Goal: Task Accomplishment & Management: Use online tool/utility

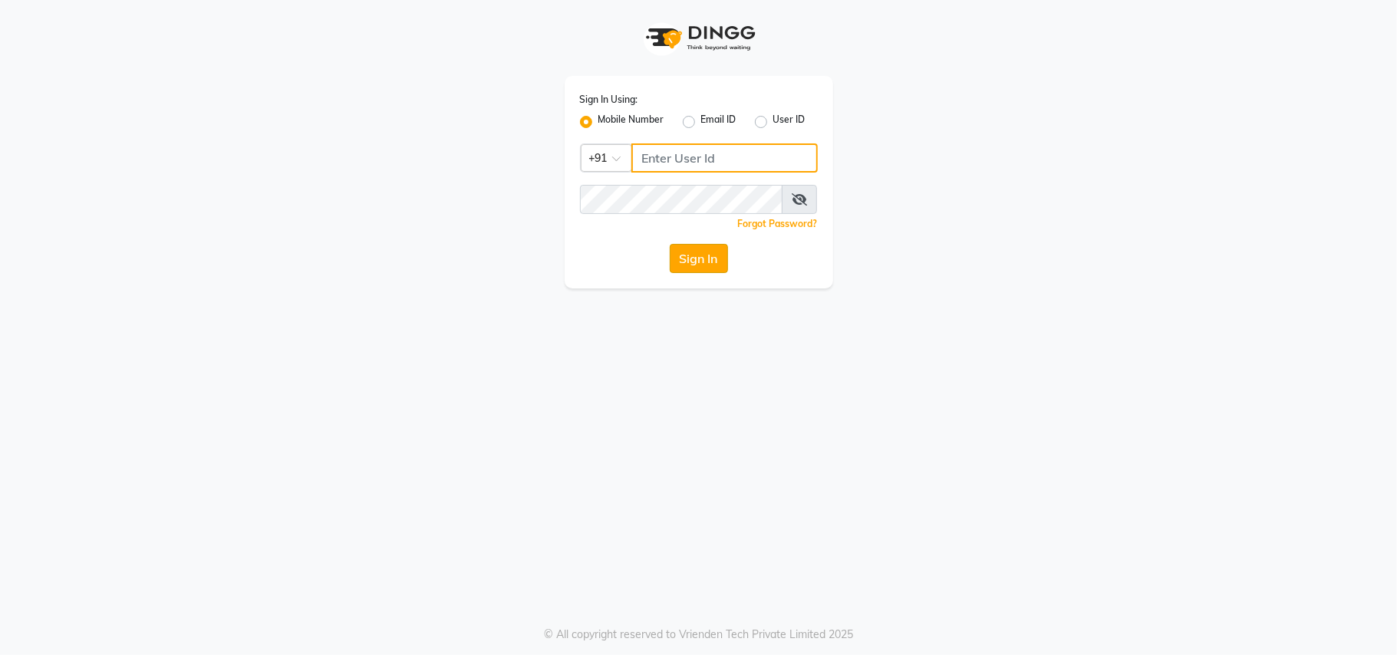
type input "8956731801"
click at [689, 262] on button "Sign In" at bounding box center [699, 258] width 58 height 29
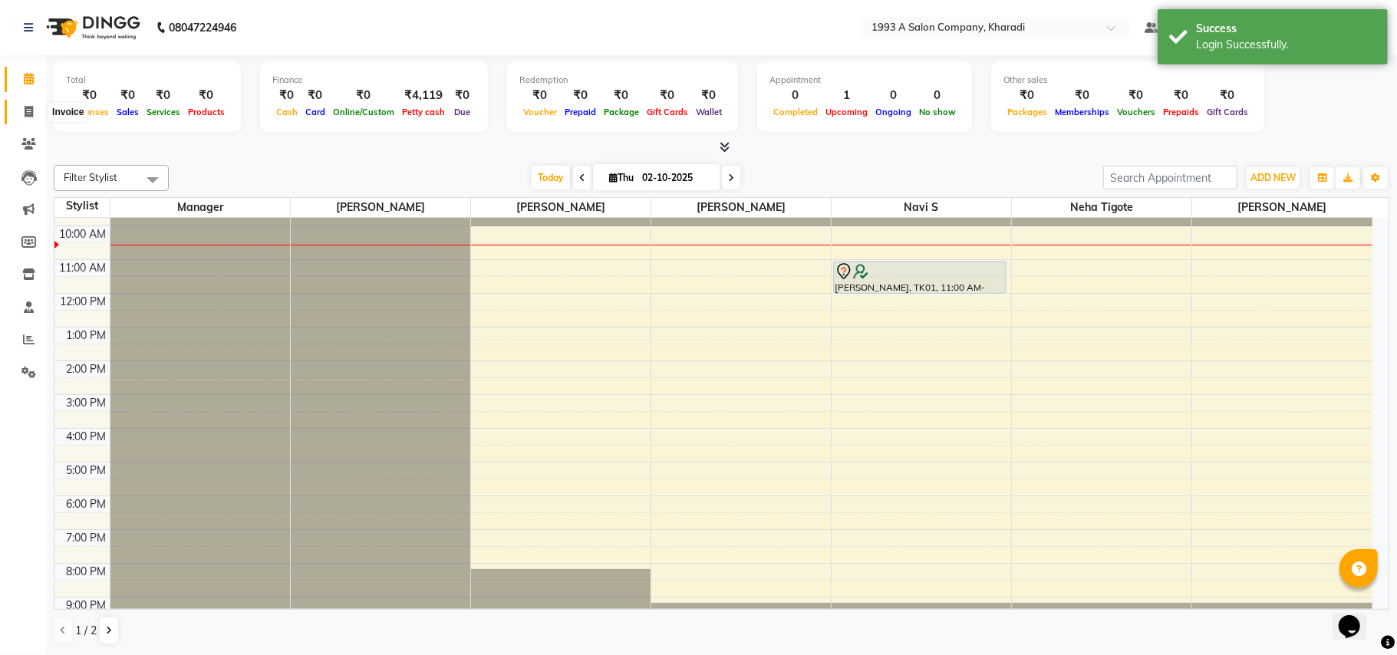
click at [25, 110] on icon at bounding box center [29, 112] width 8 height 12
select select "service"
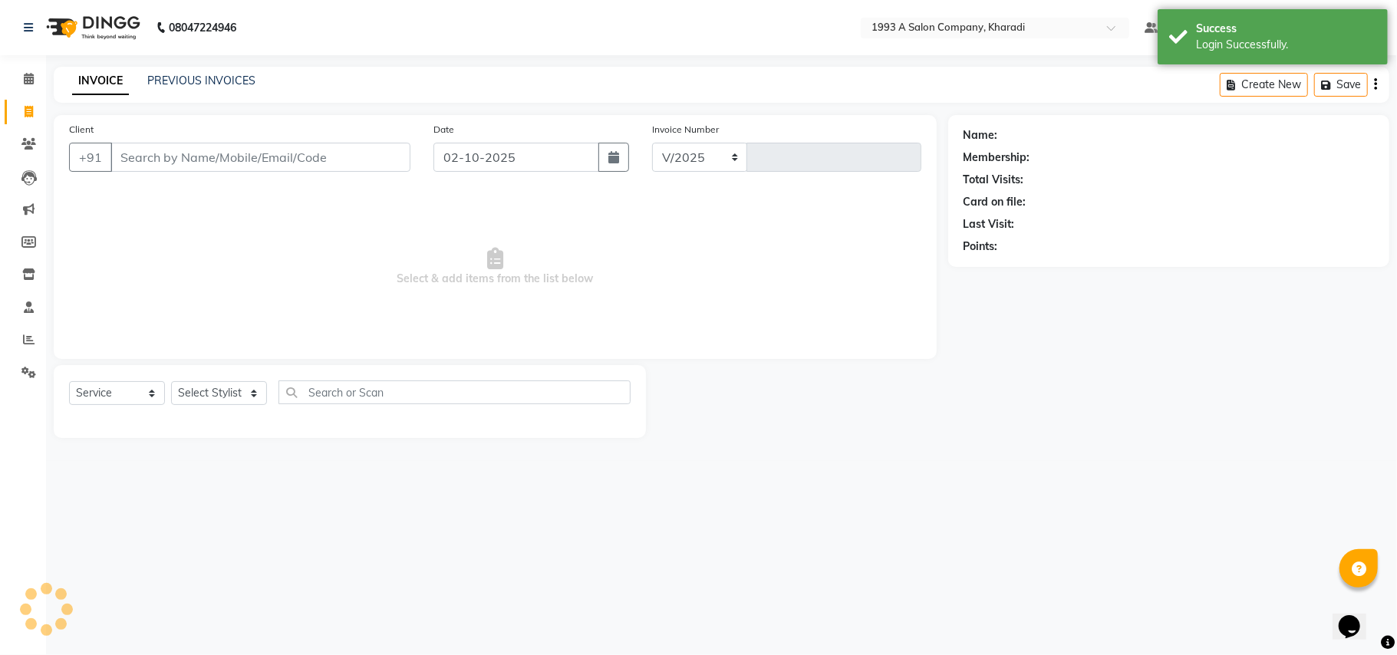
select select "651"
type input "2102"
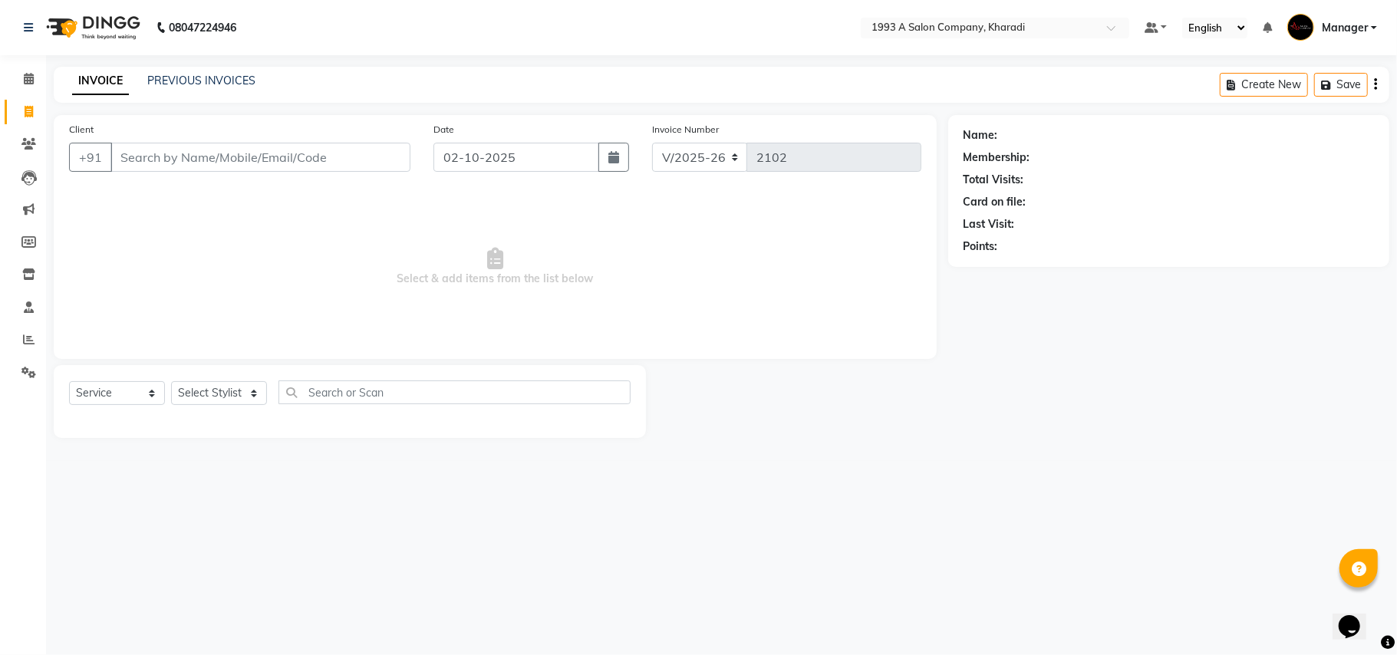
click at [120, 150] on input "Client" at bounding box center [260, 157] width 300 height 29
select select "13350"
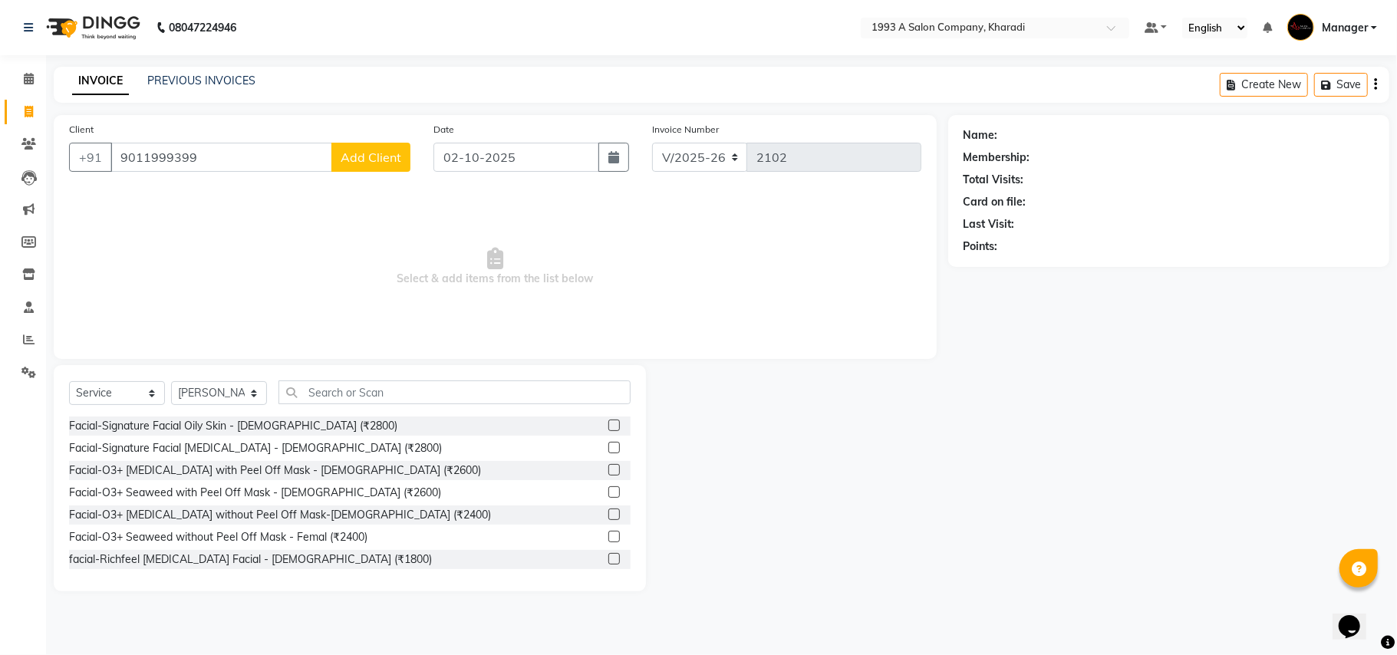
type input "9011999399"
click at [367, 163] on span "Add Client" at bounding box center [371, 157] width 61 height 15
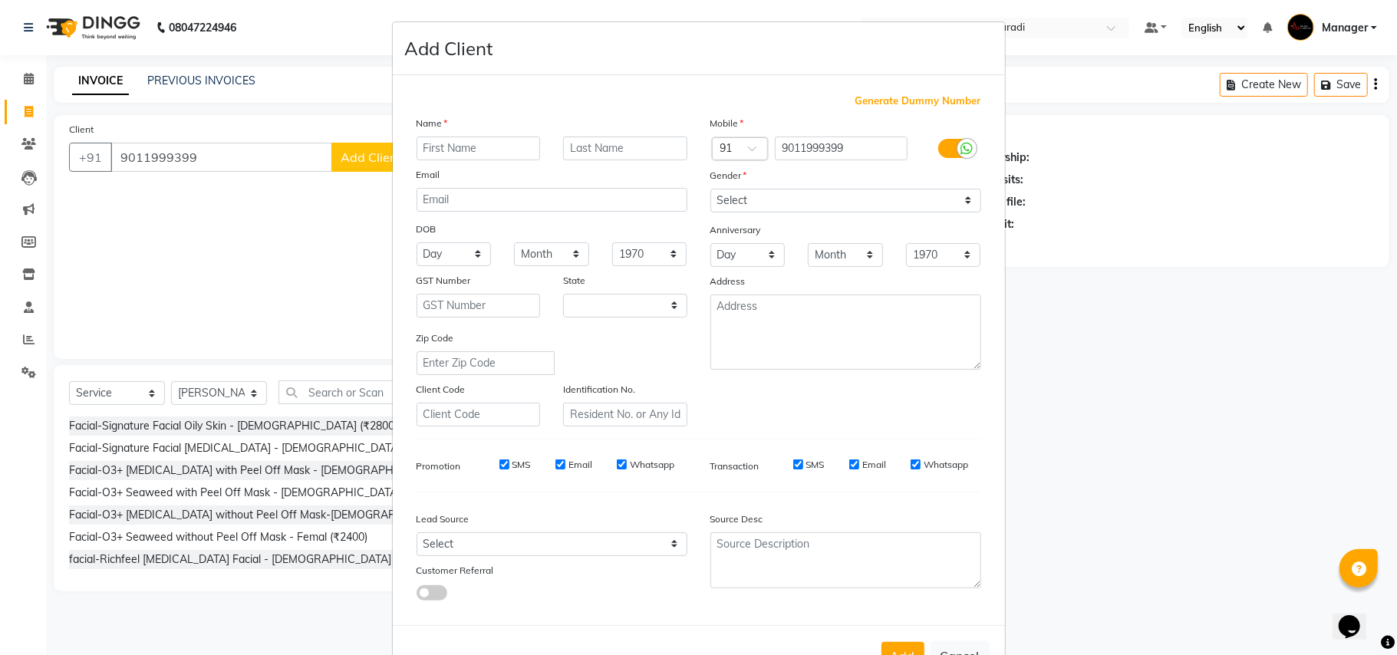
select select "22"
click at [421, 148] on input "text" at bounding box center [478, 149] width 124 height 24
type input "raj"
click at [960, 200] on select "Select [DEMOGRAPHIC_DATA] [DEMOGRAPHIC_DATA] Other Prefer Not To Say" at bounding box center [845, 201] width 271 height 24
select select "[DEMOGRAPHIC_DATA]"
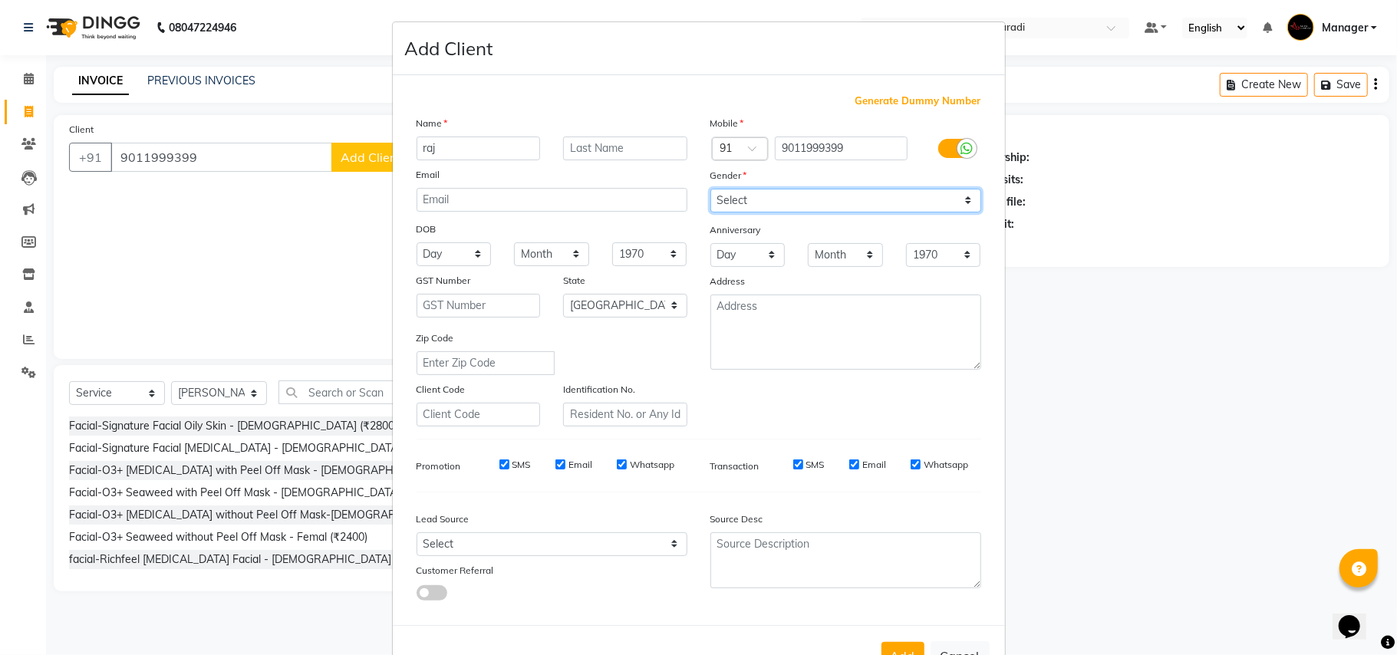
click at [710, 189] on select "Select [DEMOGRAPHIC_DATA] [DEMOGRAPHIC_DATA] Other Prefer Not To Say" at bounding box center [845, 201] width 271 height 24
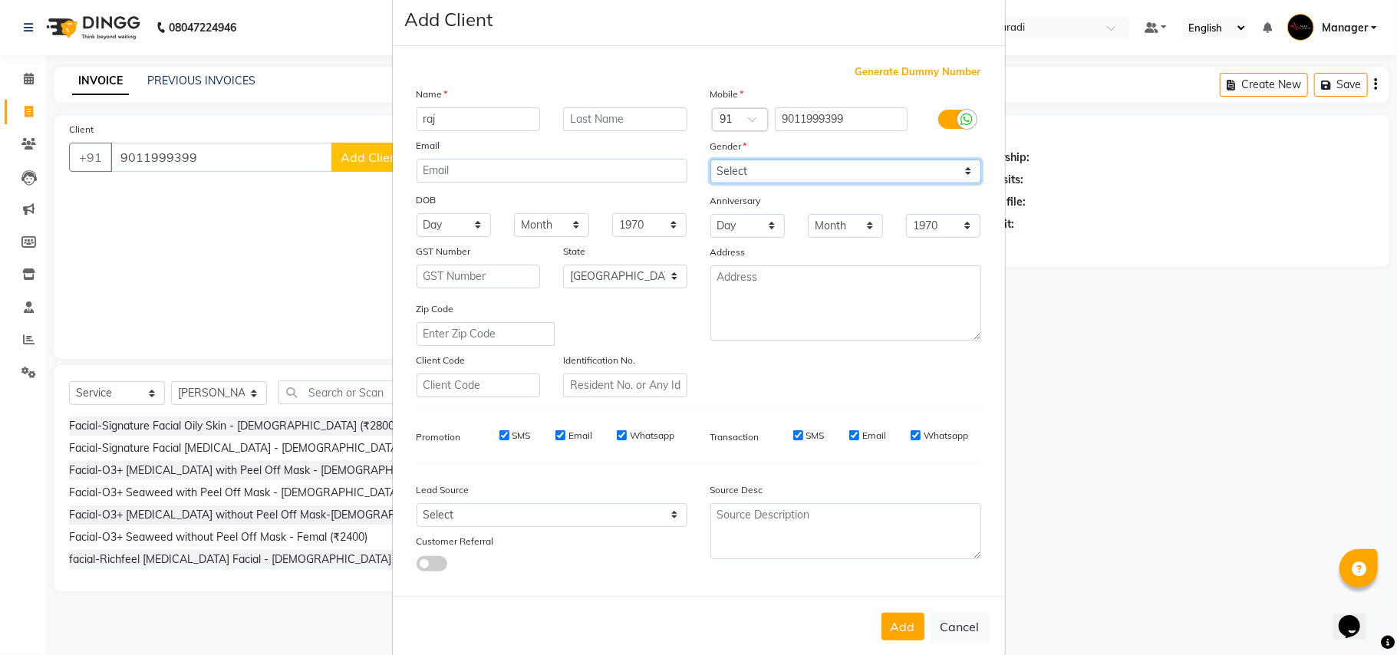
scroll to position [49, 0]
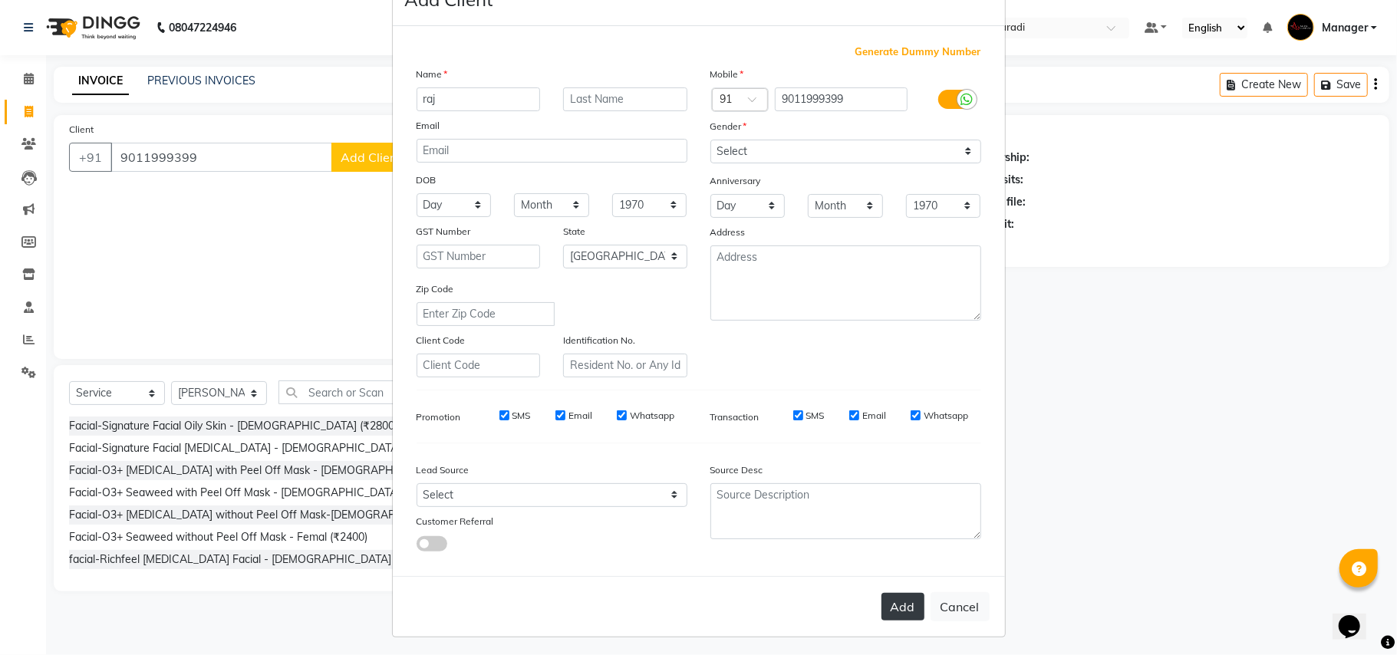
click at [887, 605] on button "Add" at bounding box center [902, 607] width 43 height 28
select select
select select "null"
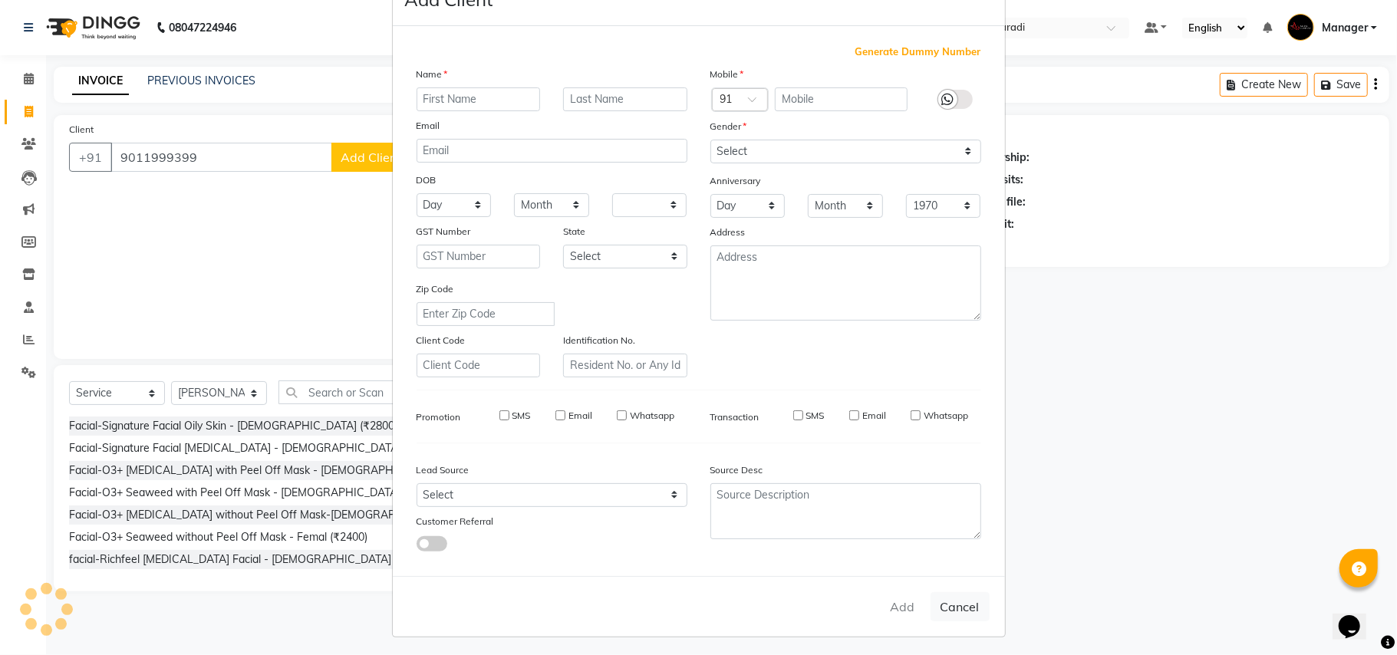
select select
checkbox input "false"
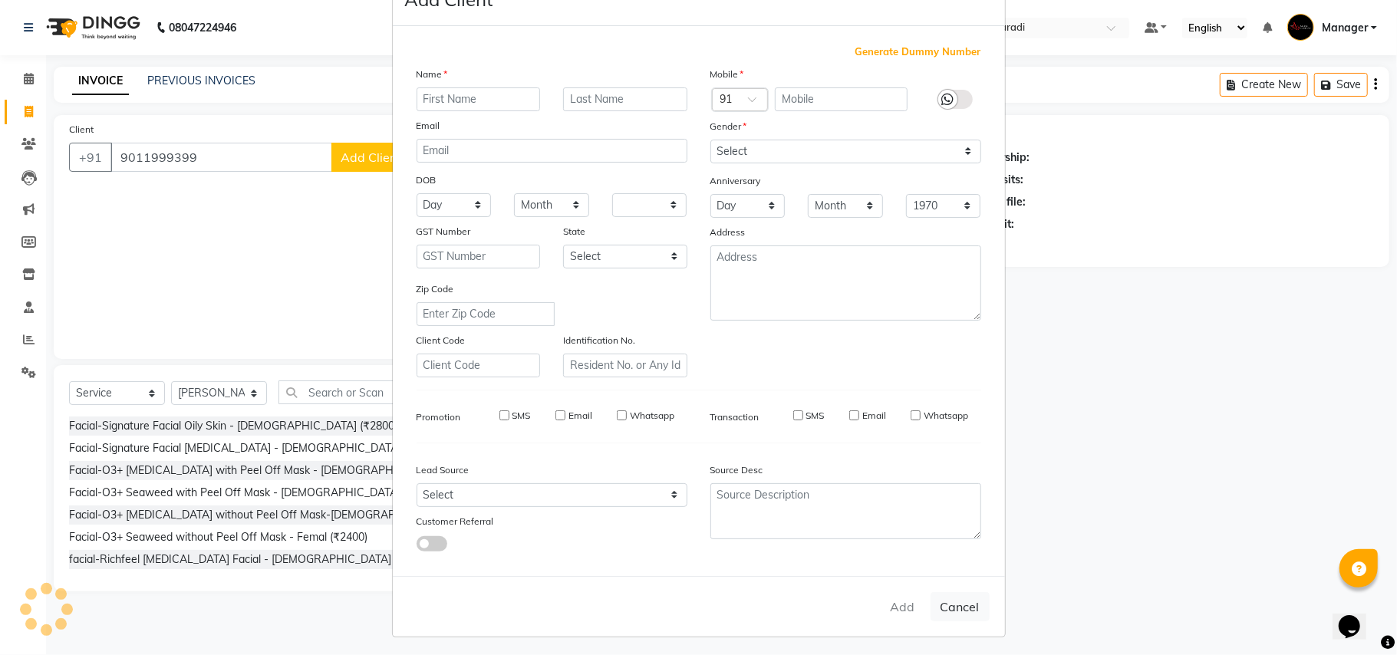
checkbox input "false"
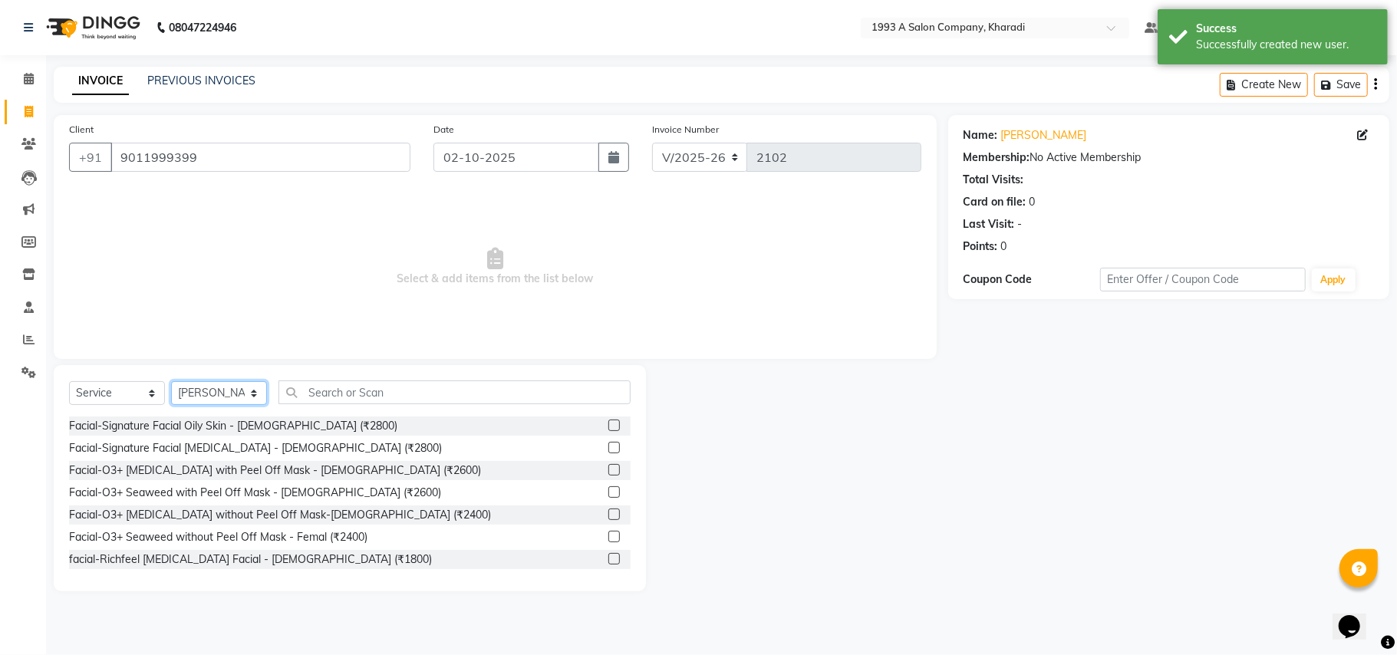
click at [255, 393] on select "Select Stylist [PERSON_NAME] [PERSON_NAME] Manager [PERSON_NAME] S Neha Tigote …" at bounding box center [219, 393] width 96 height 24
select select "90882"
click at [171, 381] on select "Select Stylist [PERSON_NAME] [PERSON_NAME] Manager [PERSON_NAME] S Neha Tigote …" at bounding box center [219, 393] width 96 height 24
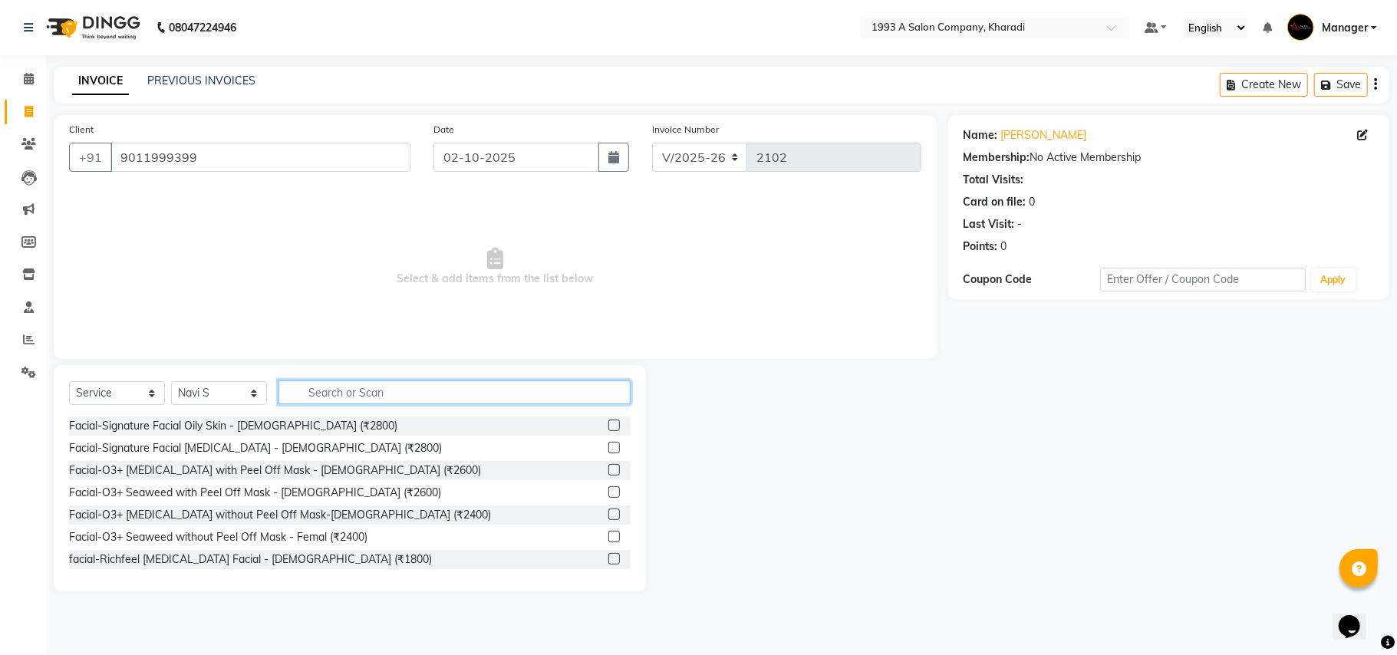
click at [314, 391] on input "text" at bounding box center [454, 392] width 352 height 24
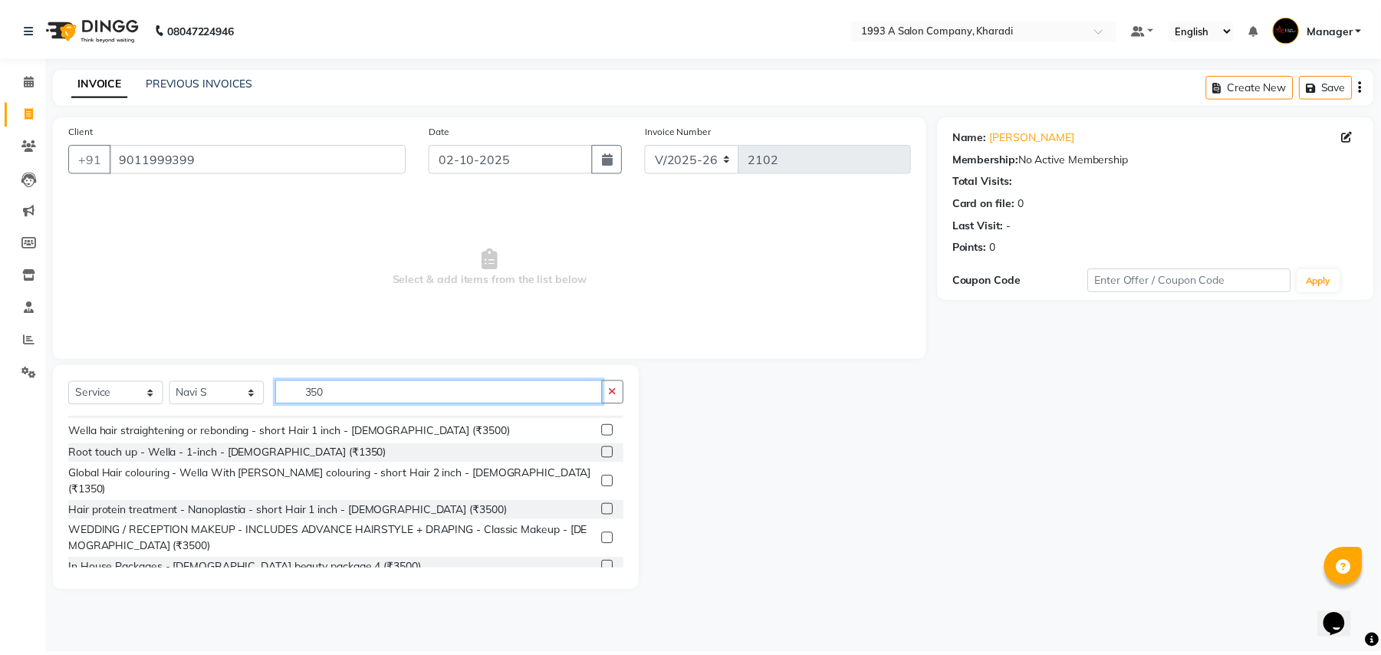
scroll to position [406, 0]
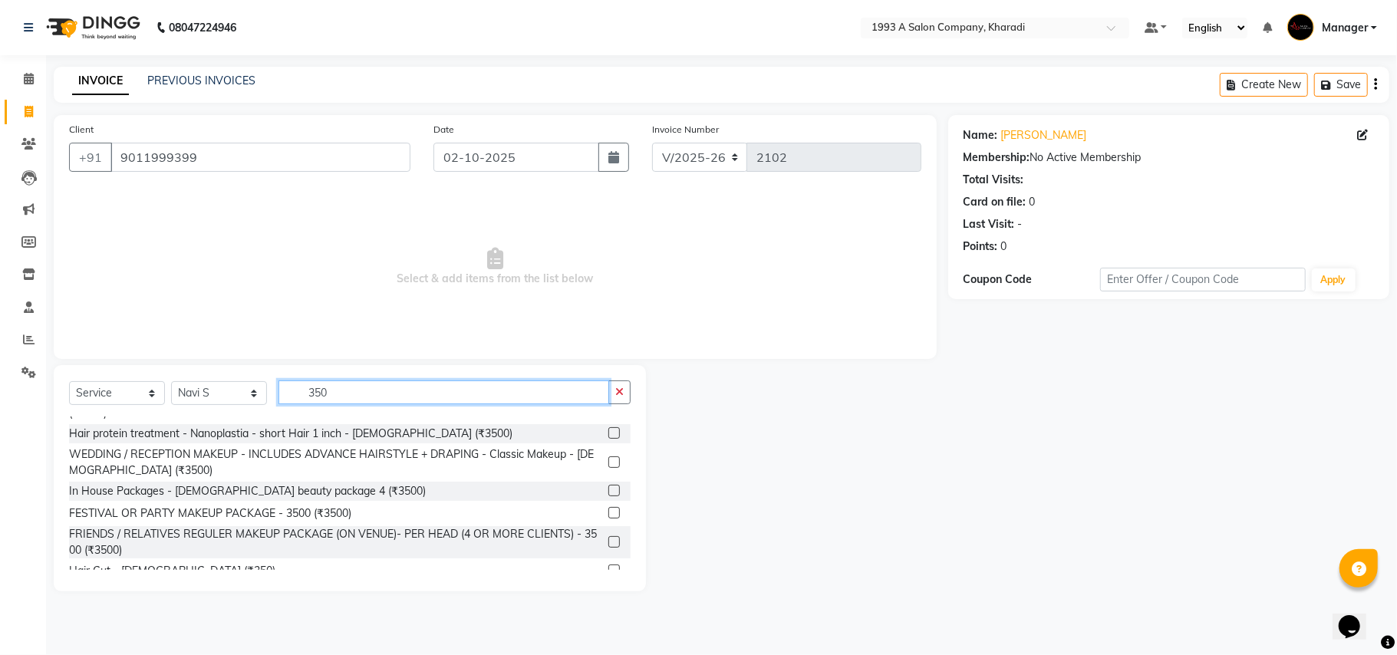
type input "350"
click at [608, 564] on label at bounding box center [614, 570] width 12 height 12
click at [608, 566] on input "checkbox" at bounding box center [613, 571] width 10 height 10
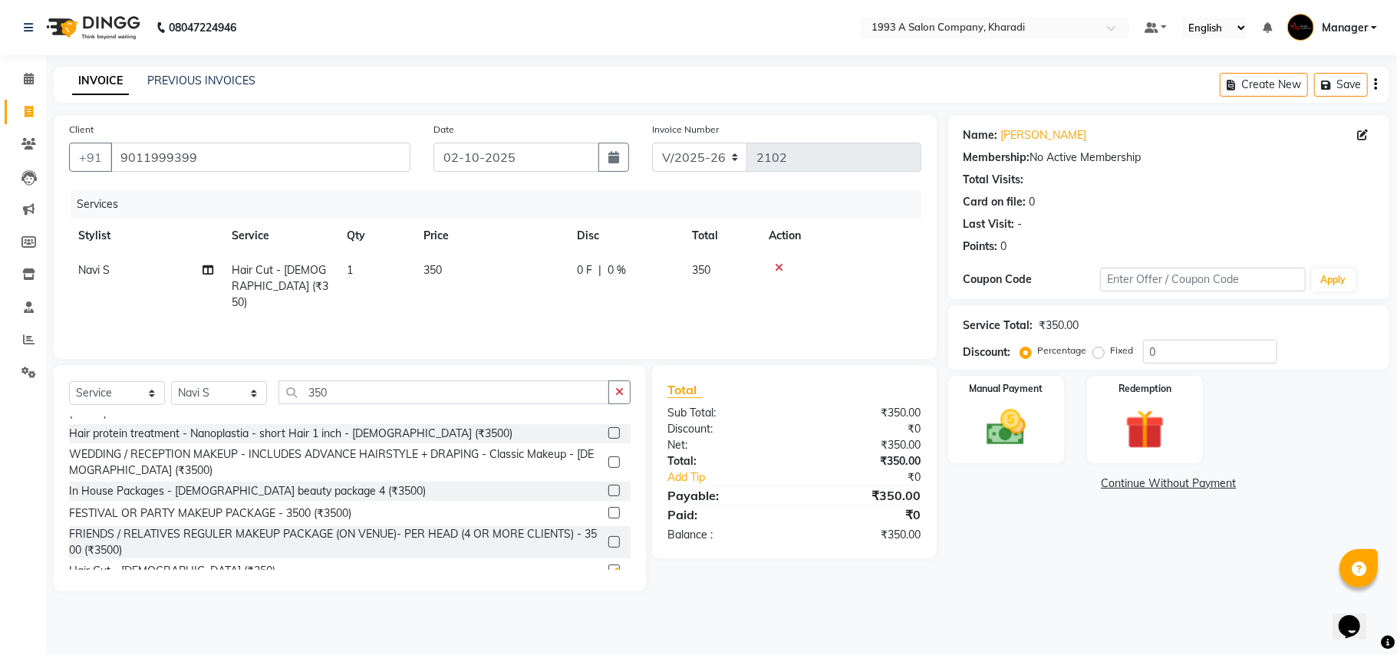
checkbox input "false"
click at [985, 433] on img at bounding box center [1005, 428] width 67 height 48
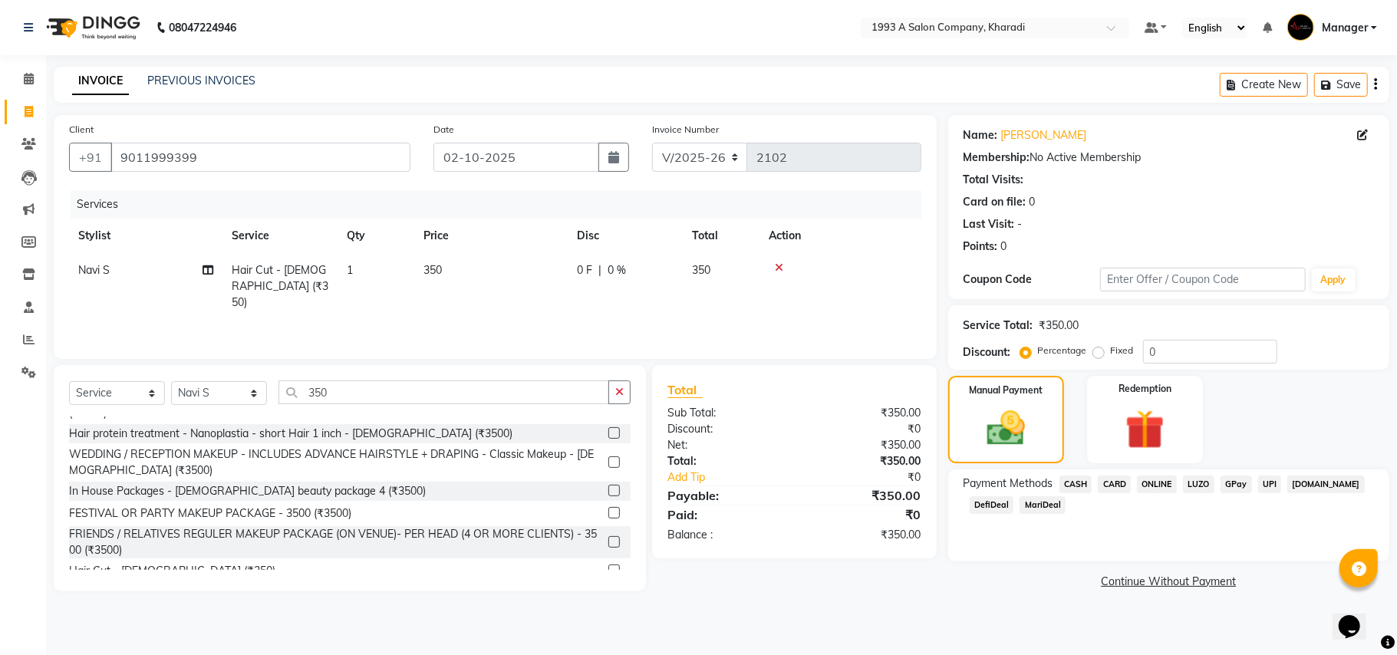
click at [991, 503] on span "DefiDeal" at bounding box center [991, 505] width 44 height 18
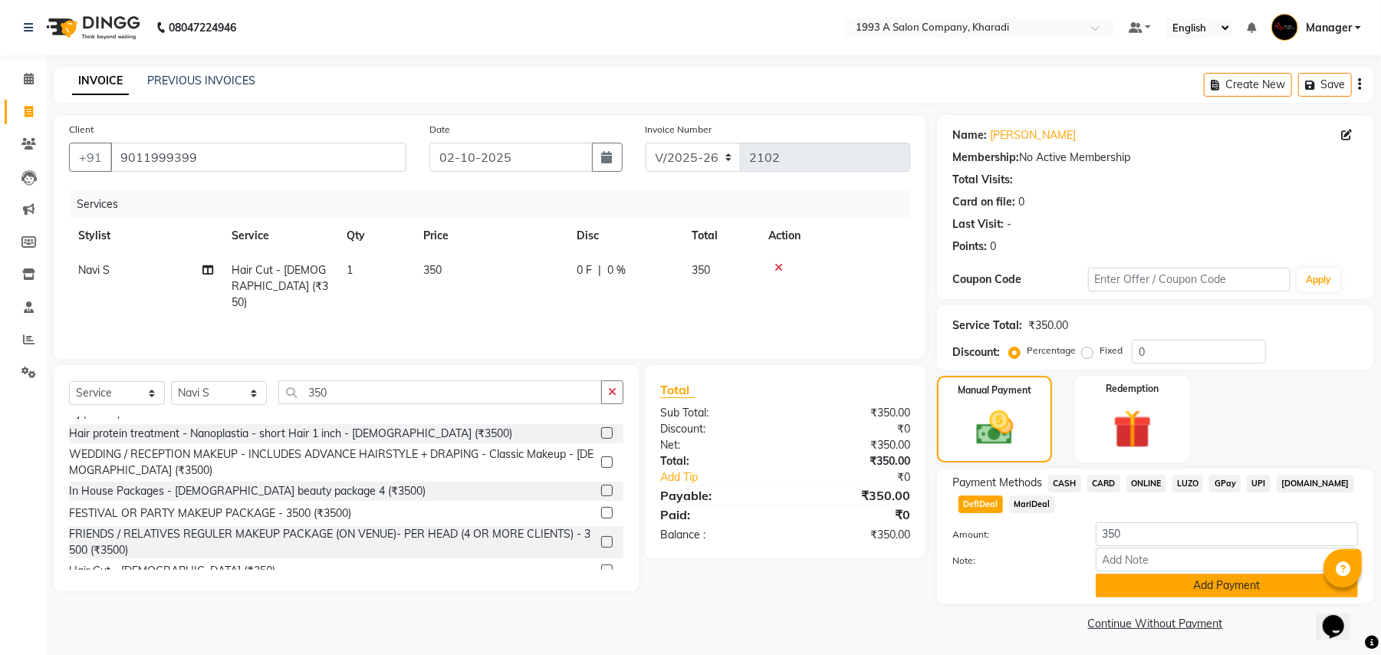
click at [1172, 587] on button "Add Payment" at bounding box center [1227, 586] width 262 height 24
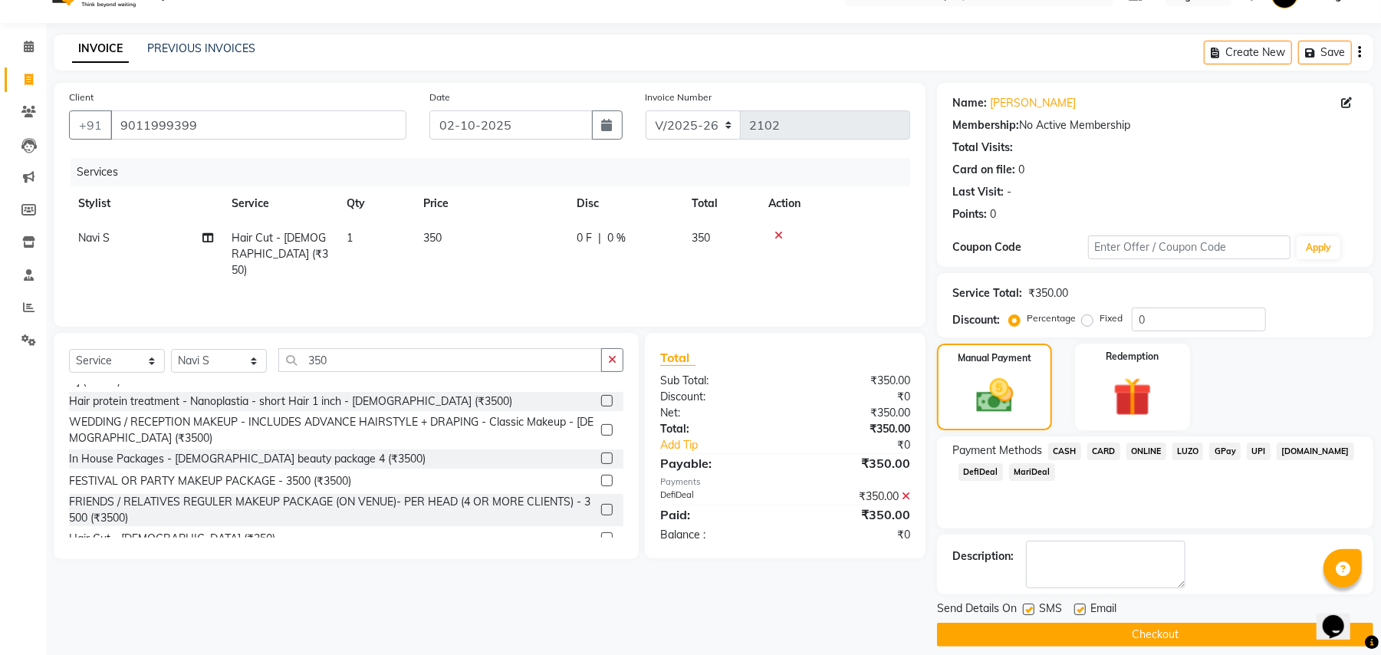
scroll to position [48, 0]
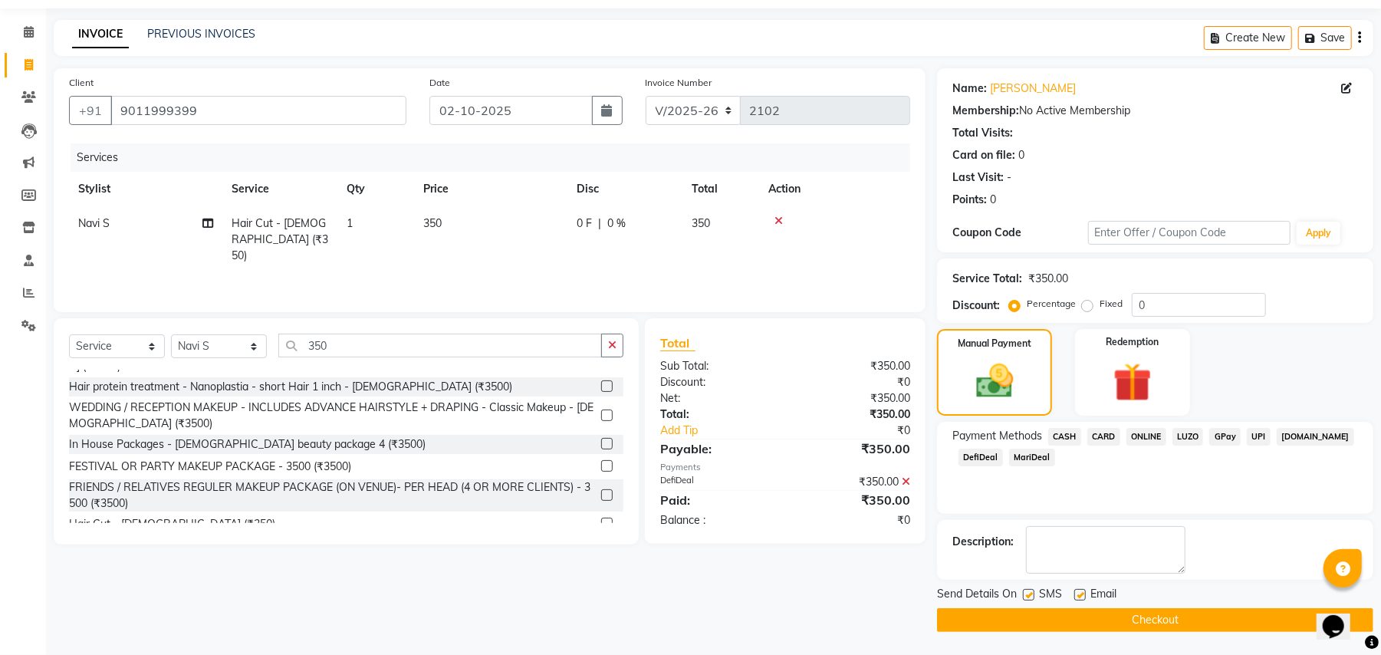
click at [1181, 626] on button "Checkout" at bounding box center [1155, 620] width 436 height 24
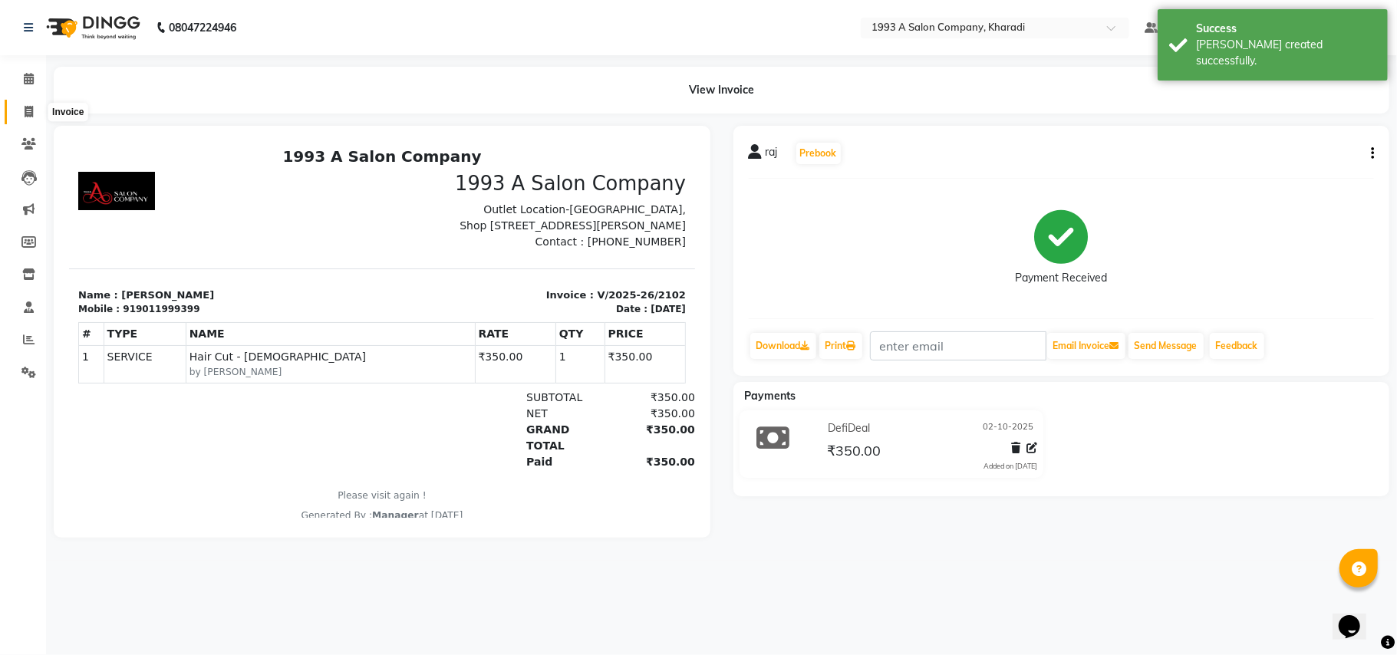
click at [29, 111] on icon at bounding box center [29, 112] width 8 height 12
select select "service"
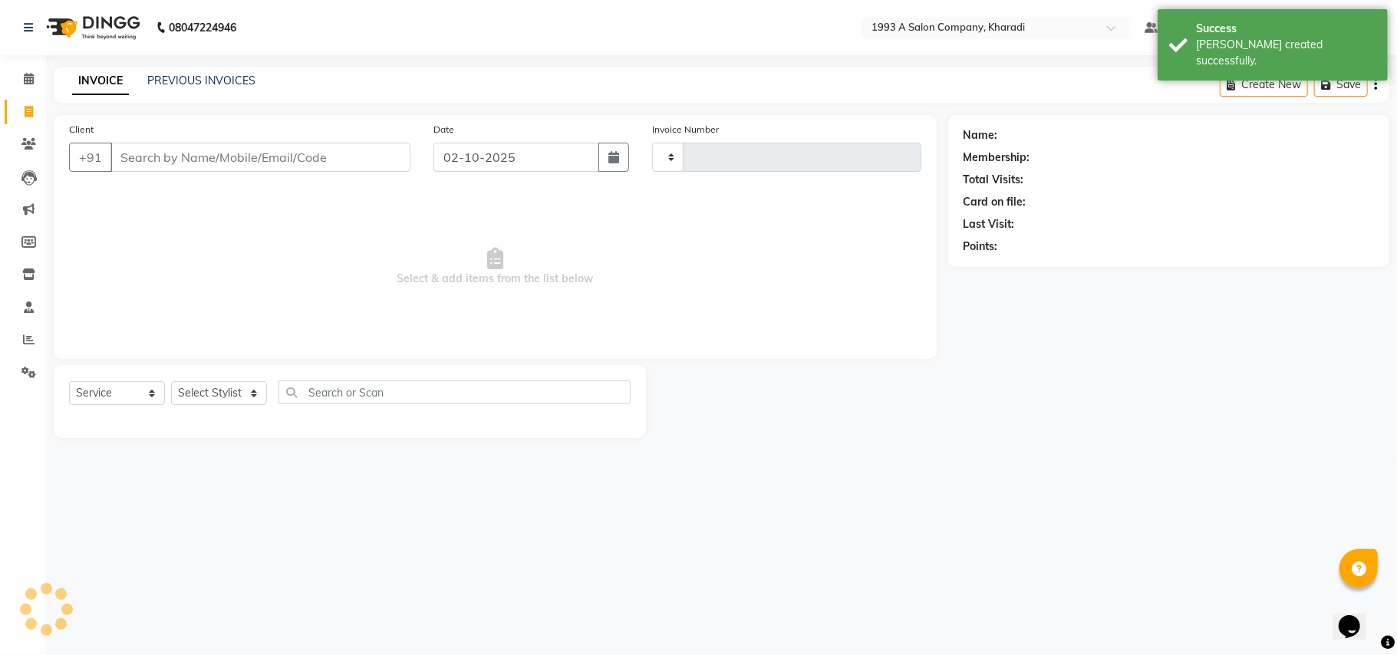
type input "2103"
select select "651"
click at [25, 73] on icon at bounding box center [29, 79] width 10 height 12
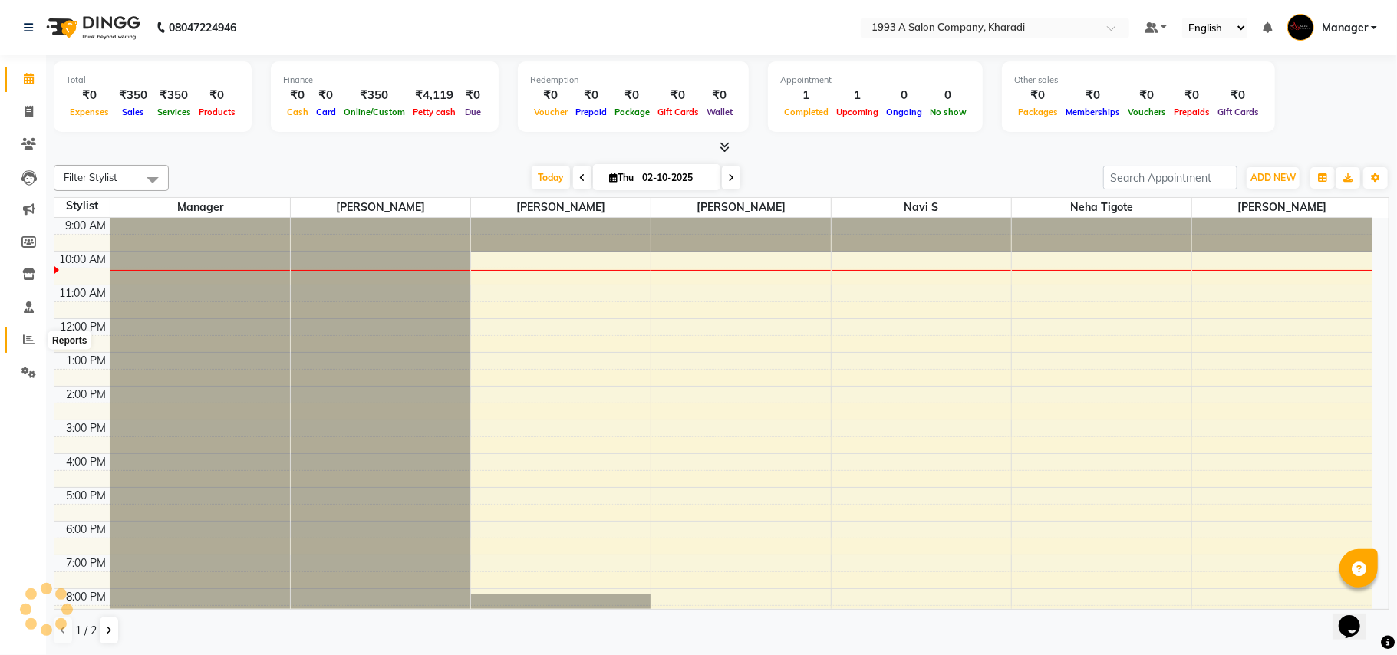
click at [29, 337] on icon at bounding box center [29, 340] width 12 height 12
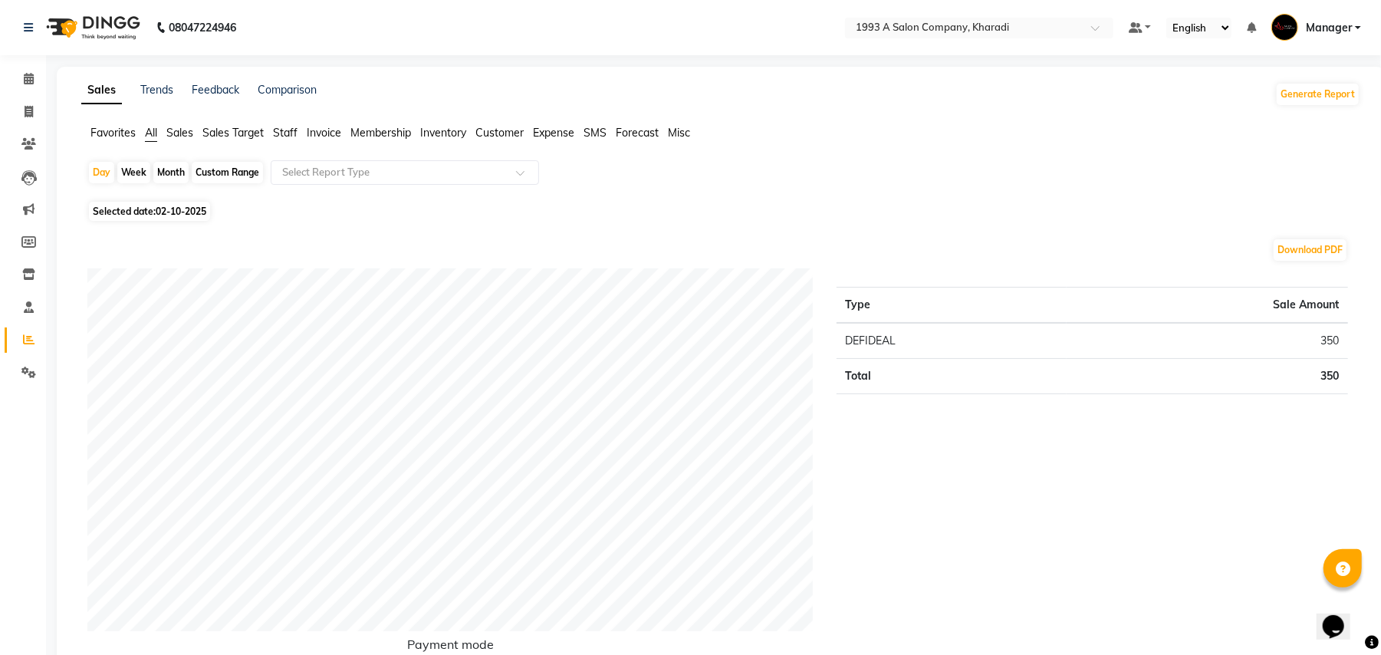
click at [212, 176] on div "Custom Range" at bounding box center [227, 172] width 71 height 21
select select "10"
select select "2025"
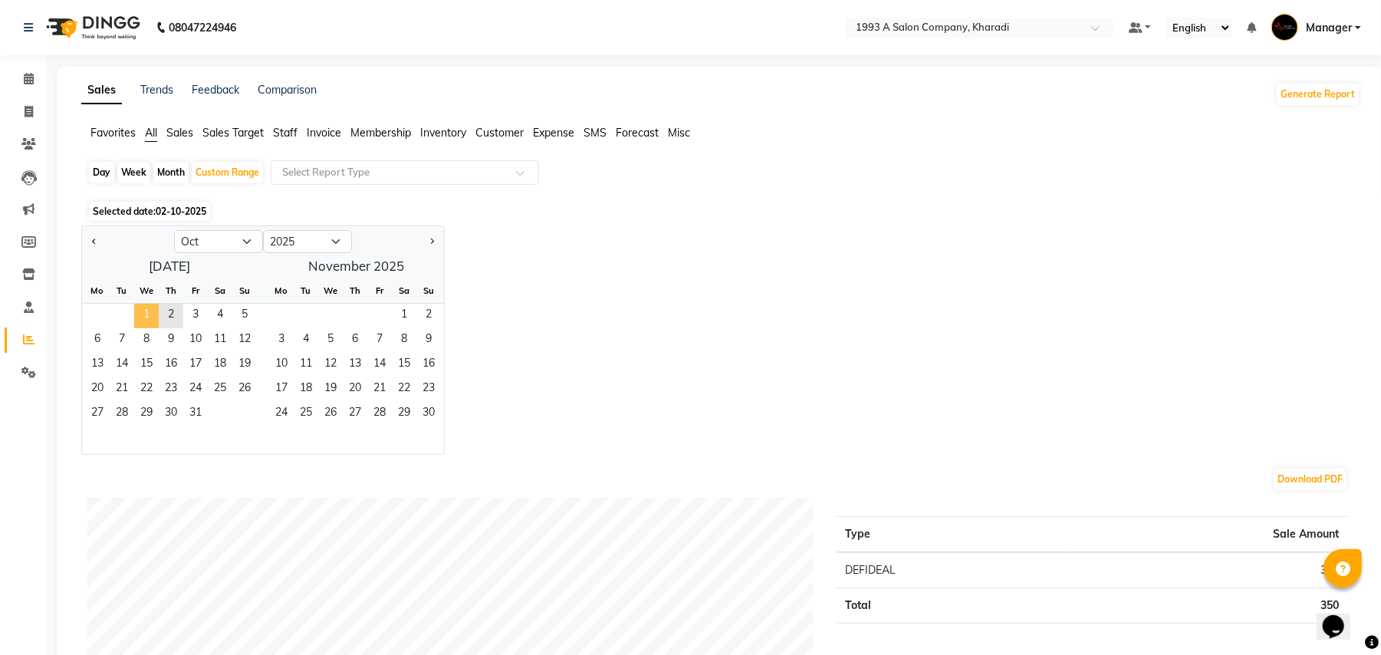
click at [148, 317] on span "1" at bounding box center [146, 316] width 25 height 25
drag, startPoint x: 148, startPoint y: 317, endPoint x: 176, endPoint y: 326, distance: 28.9
click at [176, 326] on div "1 2 3 4 5" at bounding box center [169, 316] width 175 height 25
click at [176, 326] on span "2" at bounding box center [171, 316] width 25 height 25
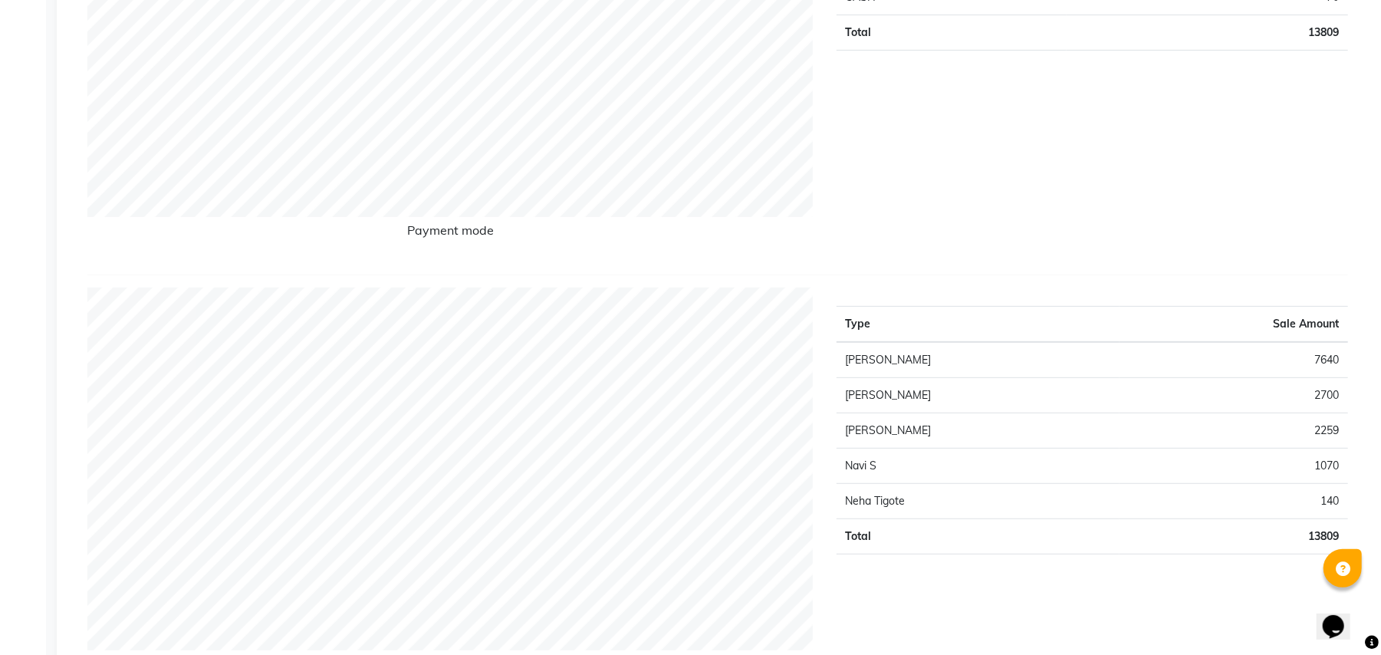
scroll to position [417, 0]
